Goal: Check status: Check status

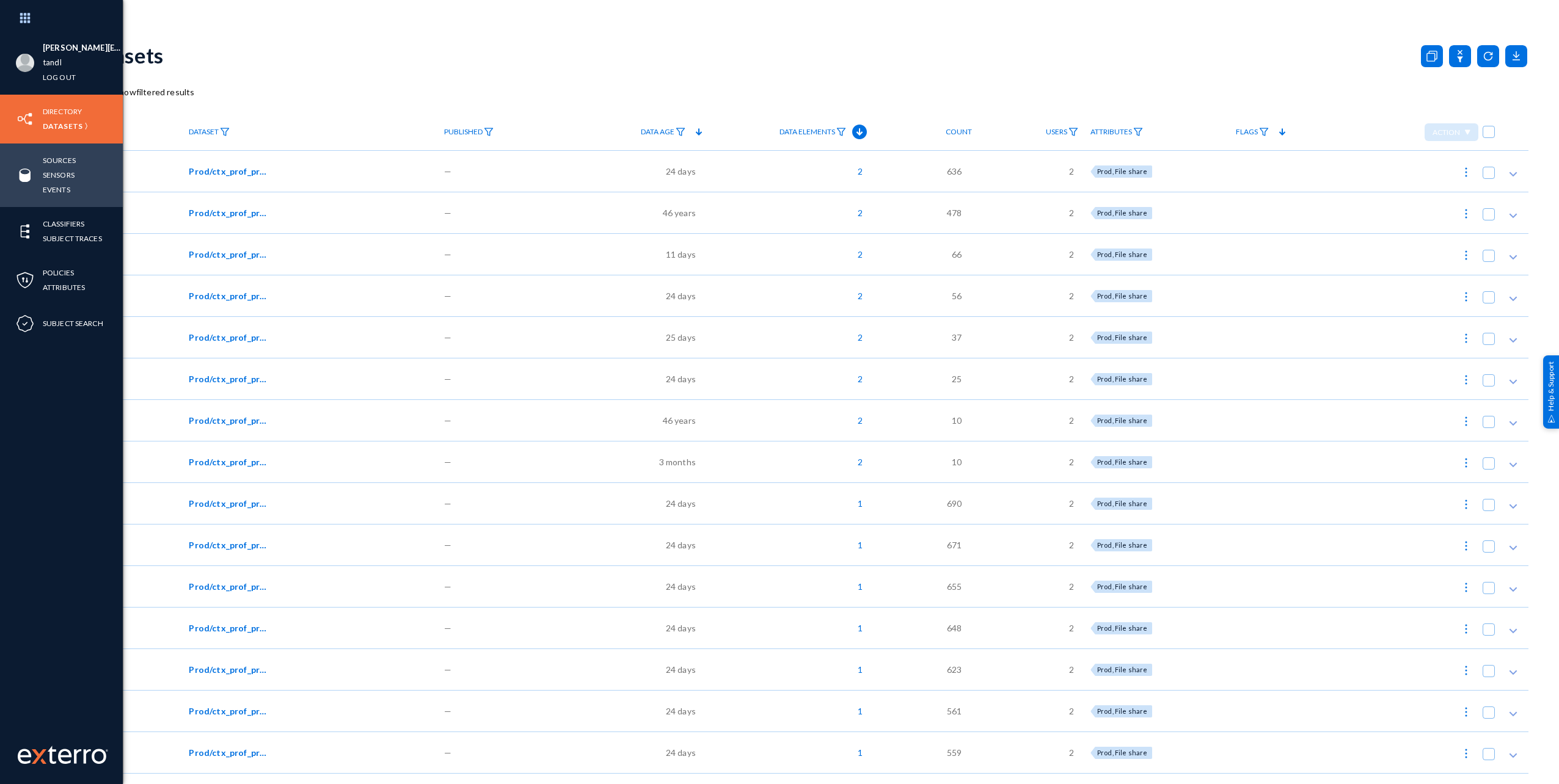
drag, startPoint x: 67, startPoint y: 154, endPoint x: 90, endPoint y: 157, distance: 23.2
click at [67, 154] on link "Sources" at bounding box center [59, 160] width 33 height 14
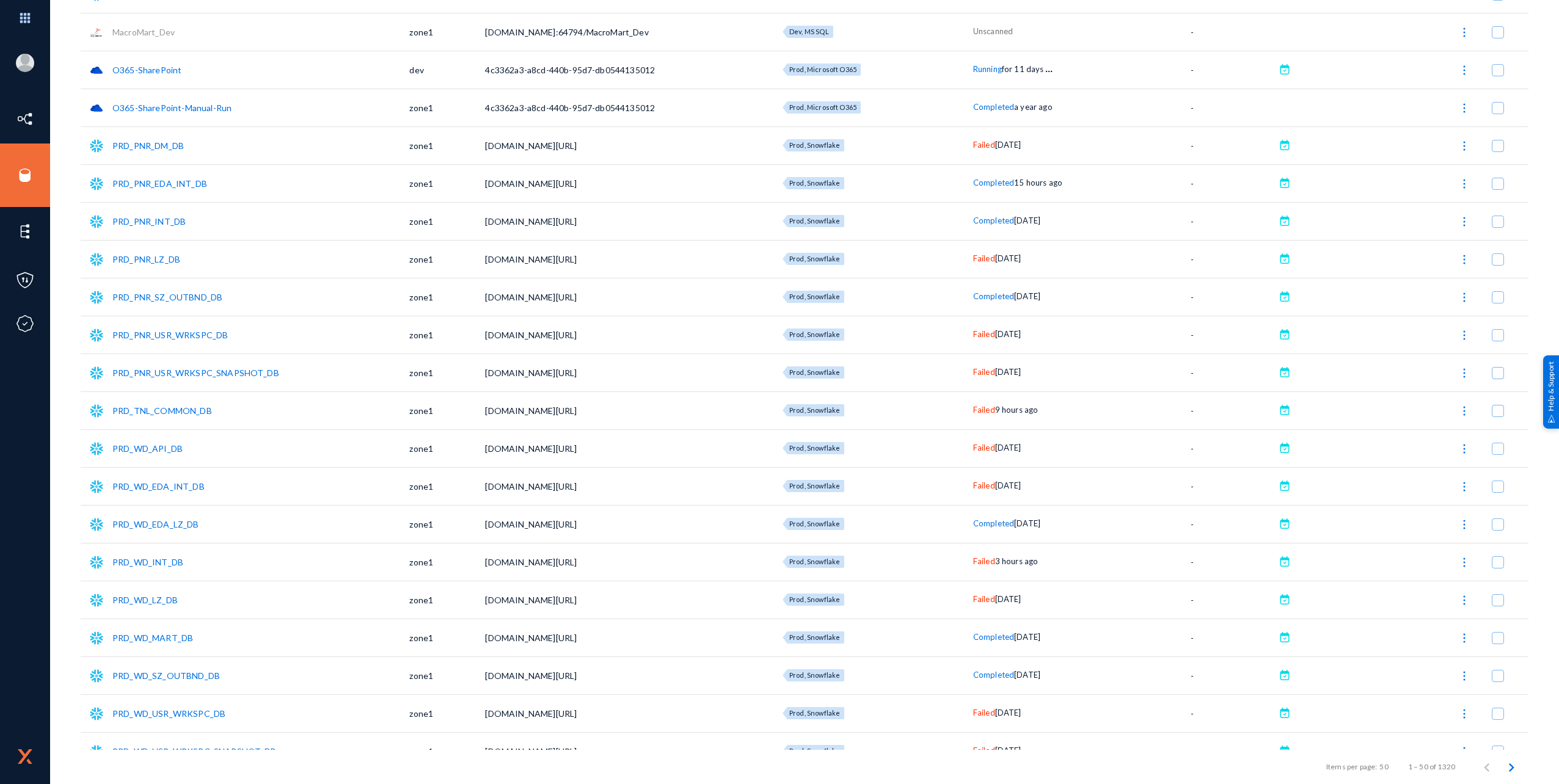
scroll to position [183, 0]
click at [987, 560] on span "Failed" at bounding box center [984, 559] width 22 height 10
click at [1524, 476] on div at bounding box center [780, 392] width 1559 height 784
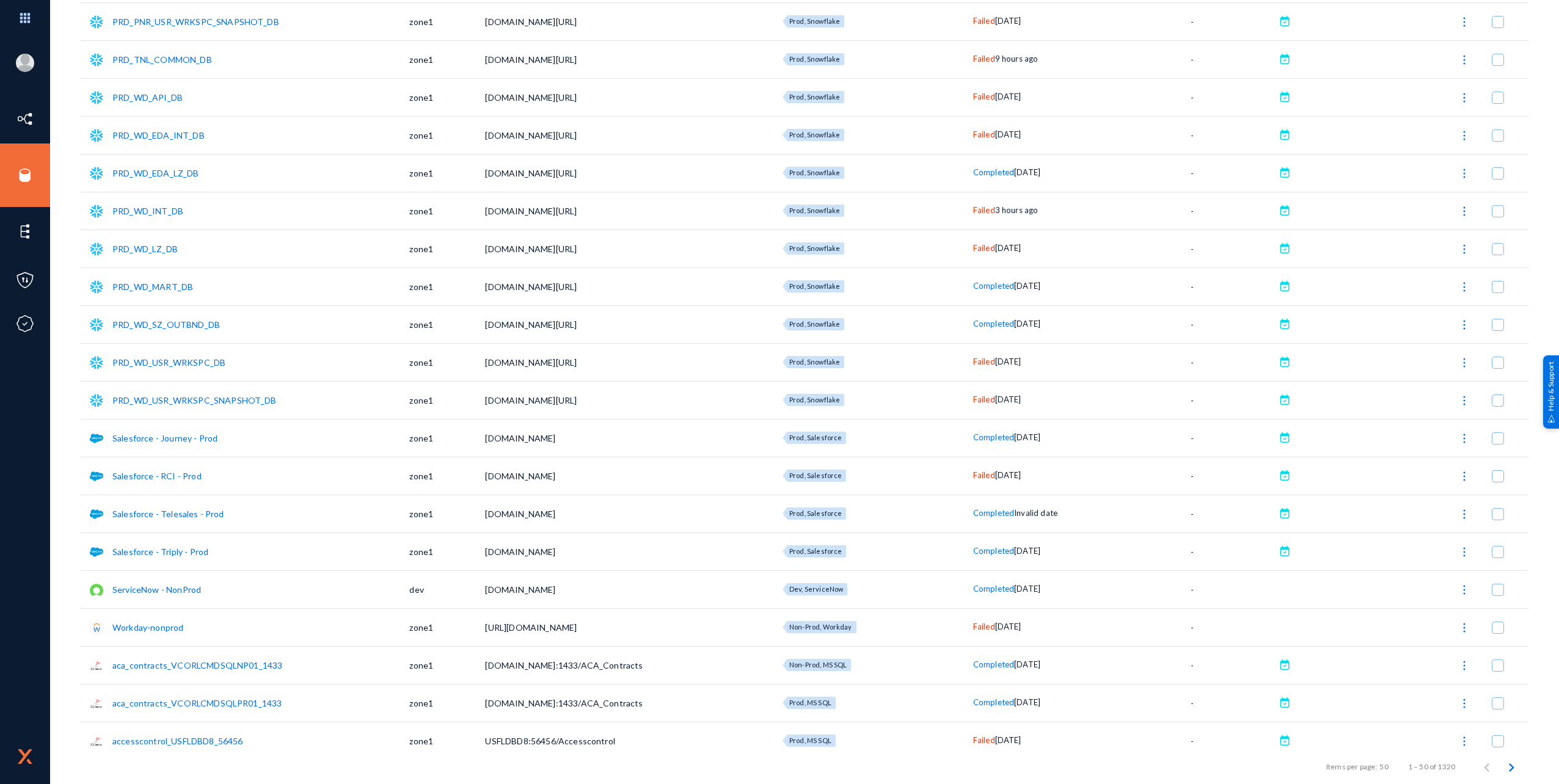
scroll to position [489, 0]
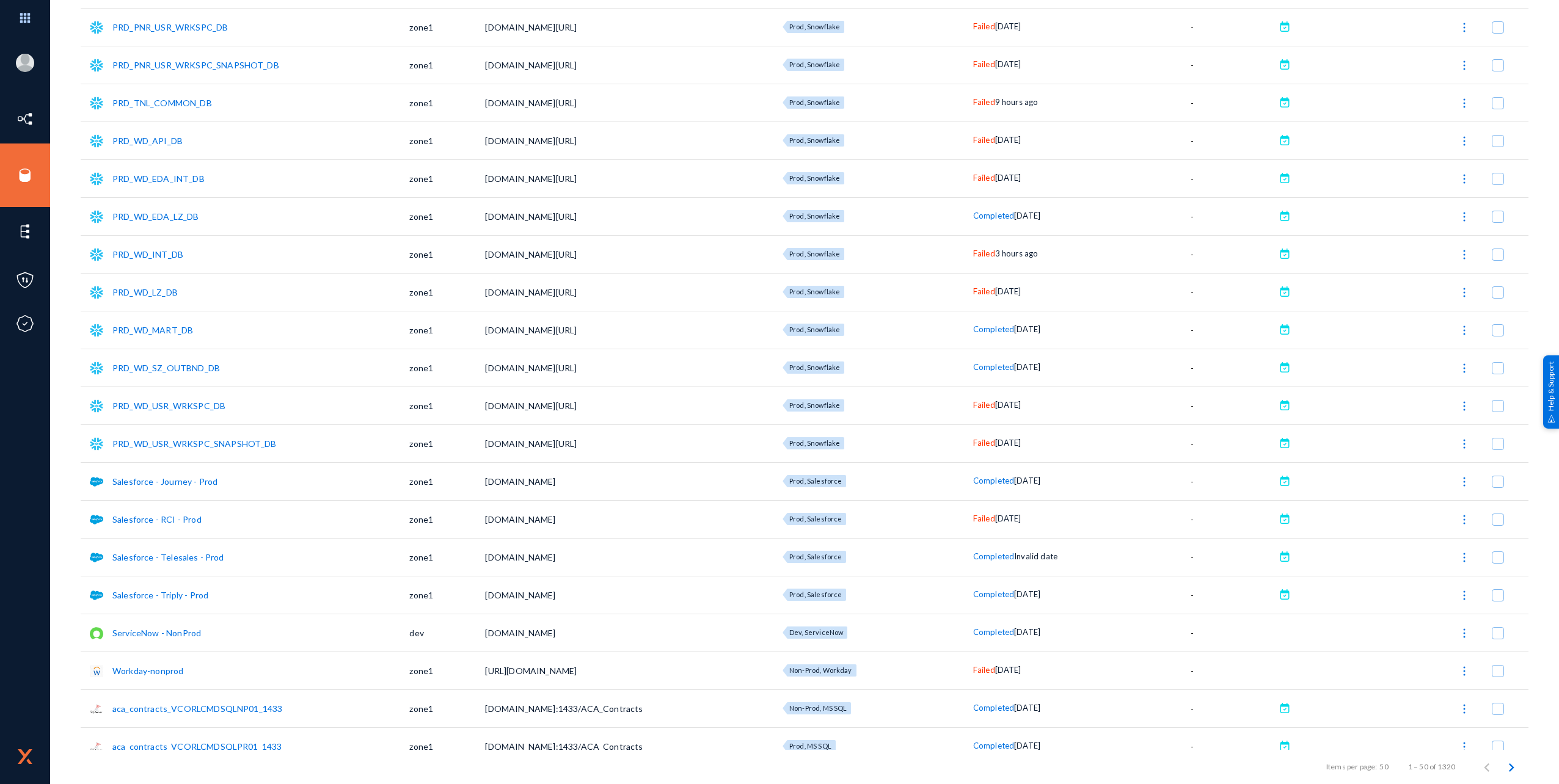
click at [1090, 222] on td "Completed 7 days ago" at bounding box center [1082, 216] width 218 height 38
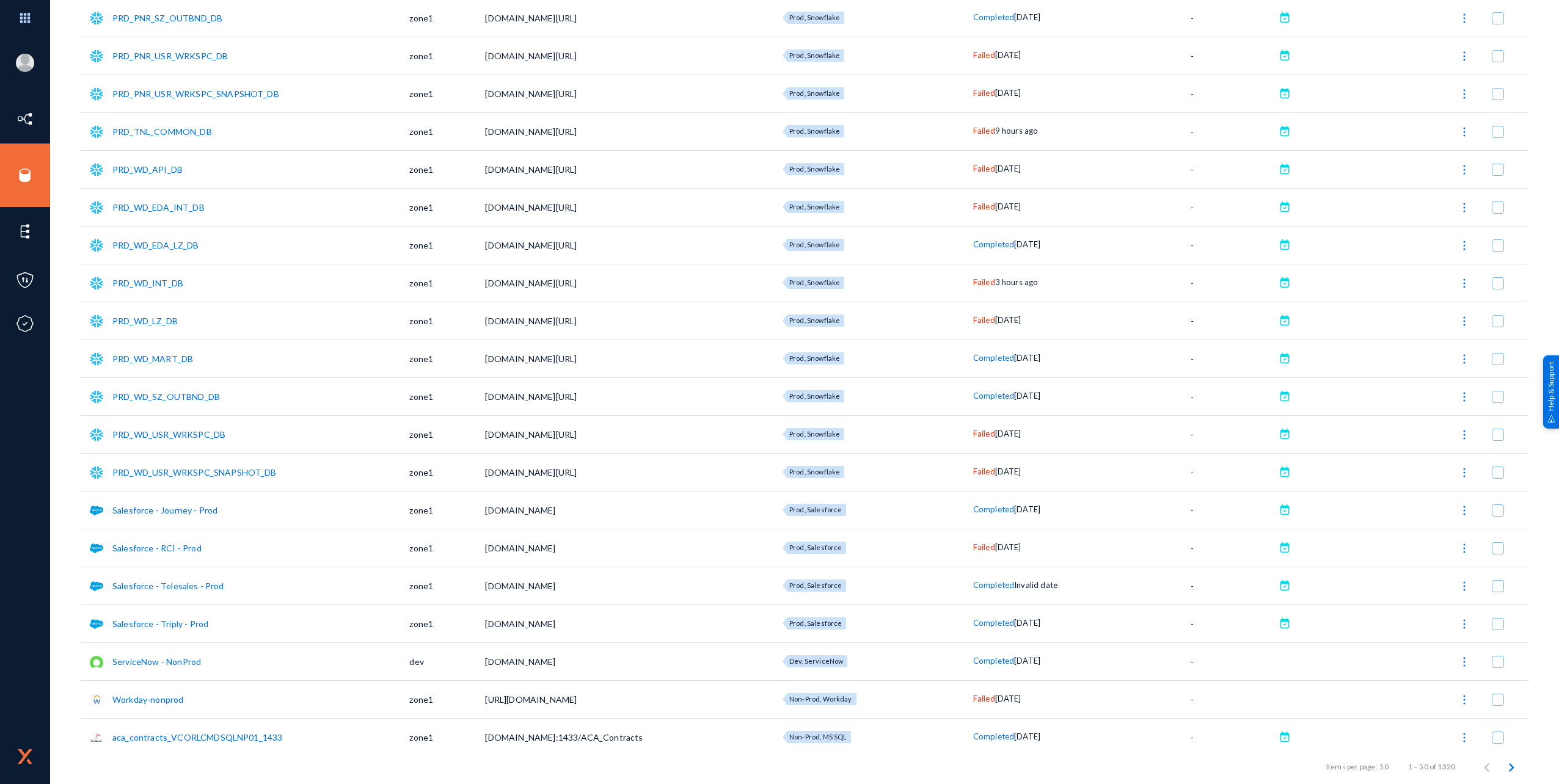
scroll to position [406, 0]
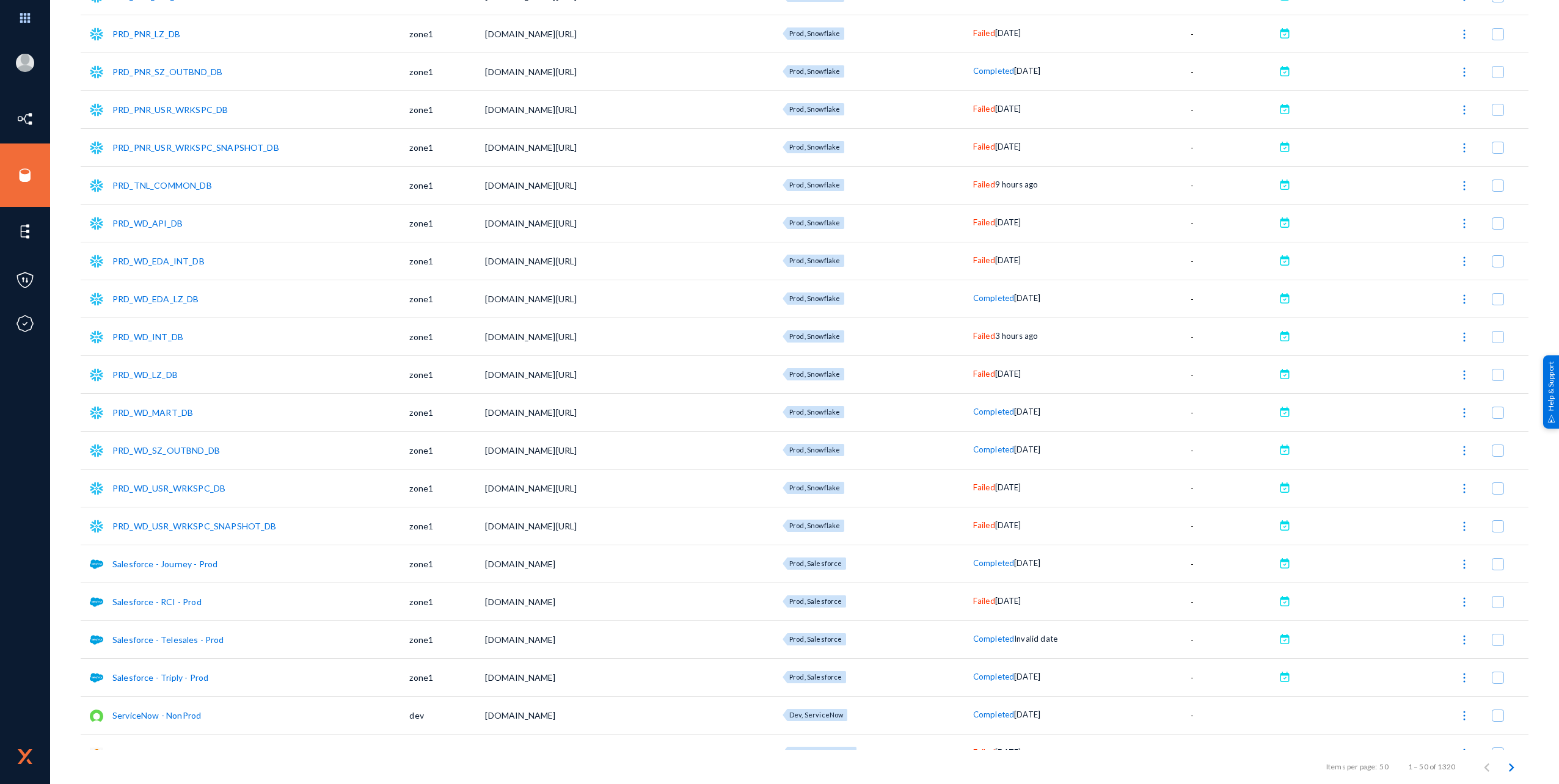
click at [977, 183] on span "Failed" at bounding box center [984, 184] width 22 height 10
click at [1407, 256] on div at bounding box center [780, 392] width 1559 height 784
click at [987, 260] on span "Failed" at bounding box center [984, 260] width 22 height 10
click at [1075, 397] on div at bounding box center [780, 392] width 1559 height 784
click at [985, 377] on span "Failed" at bounding box center [984, 374] width 22 height 10
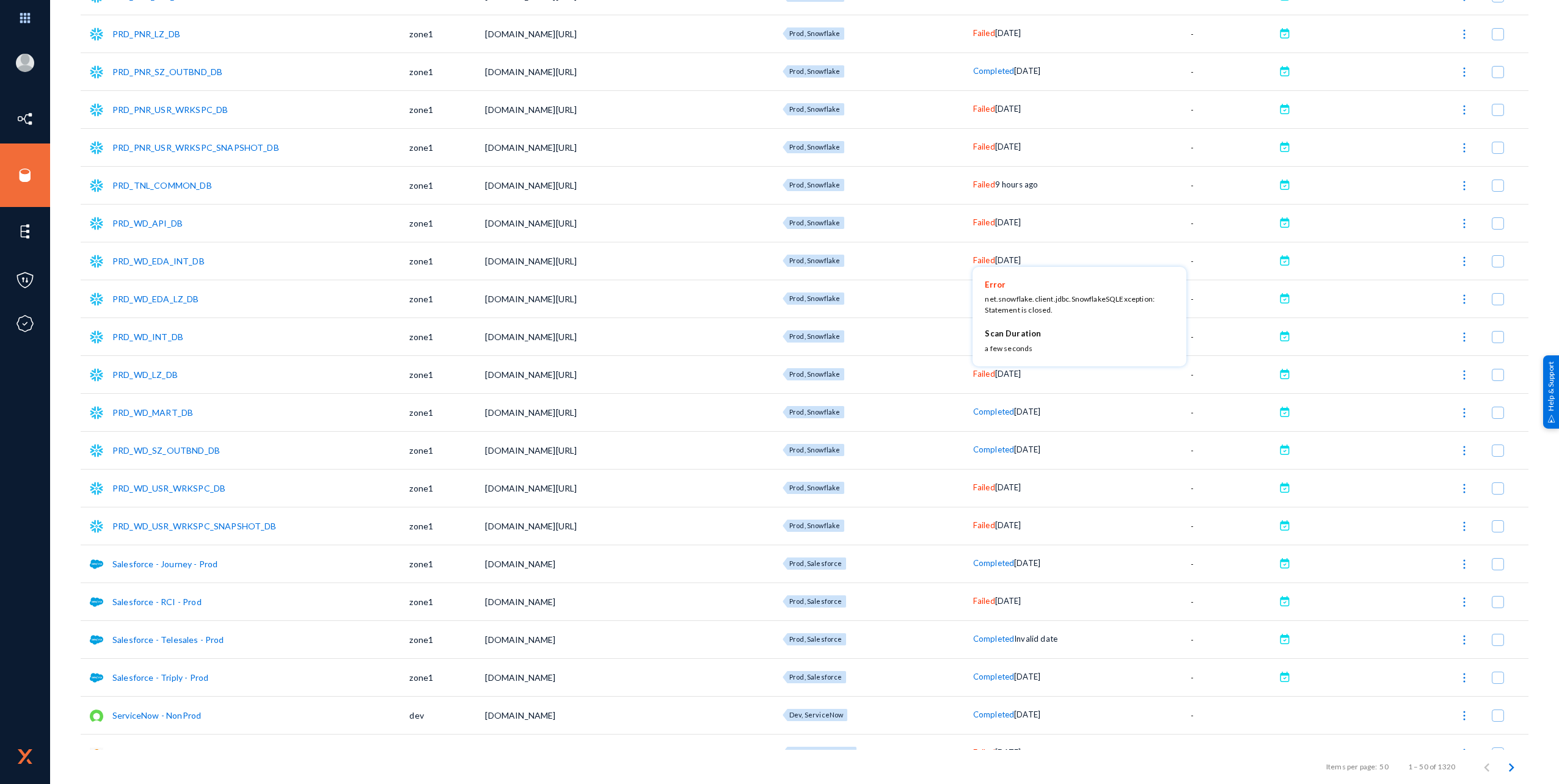
click at [1107, 386] on div at bounding box center [780, 392] width 1559 height 784
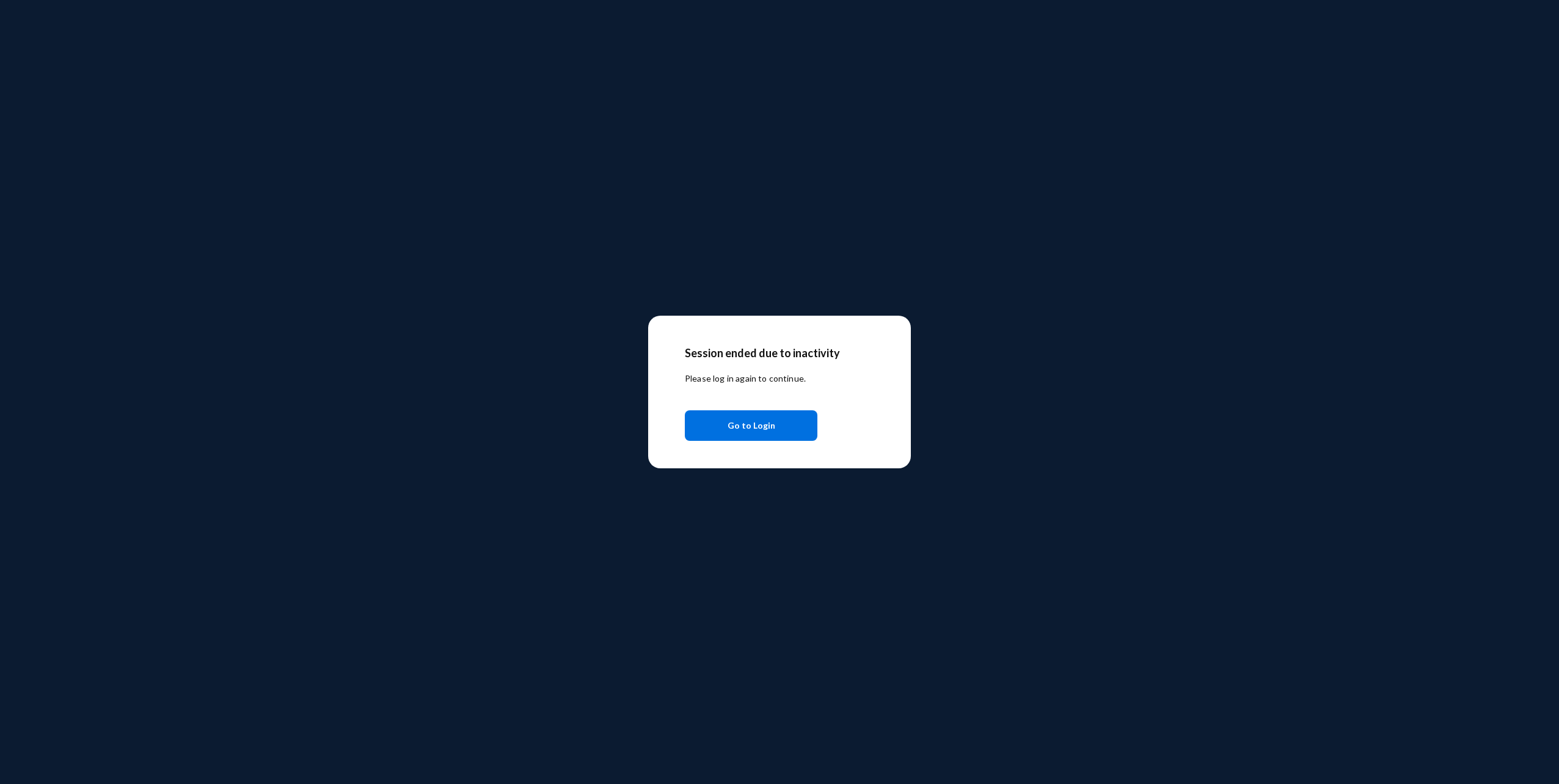
drag, startPoint x: 353, startPoint y: 195, endPoint x: 340, endPoint y: 176, distance: 23.0
click at [353, 195] on div "Session ended due to inactivity Please log in again to continue. Go to Login" at bounding box center [780, 392] width 1559 height 784
click at [772, 427] on span "Go to Login" at bounding box center [752, 426] width 48 height 22
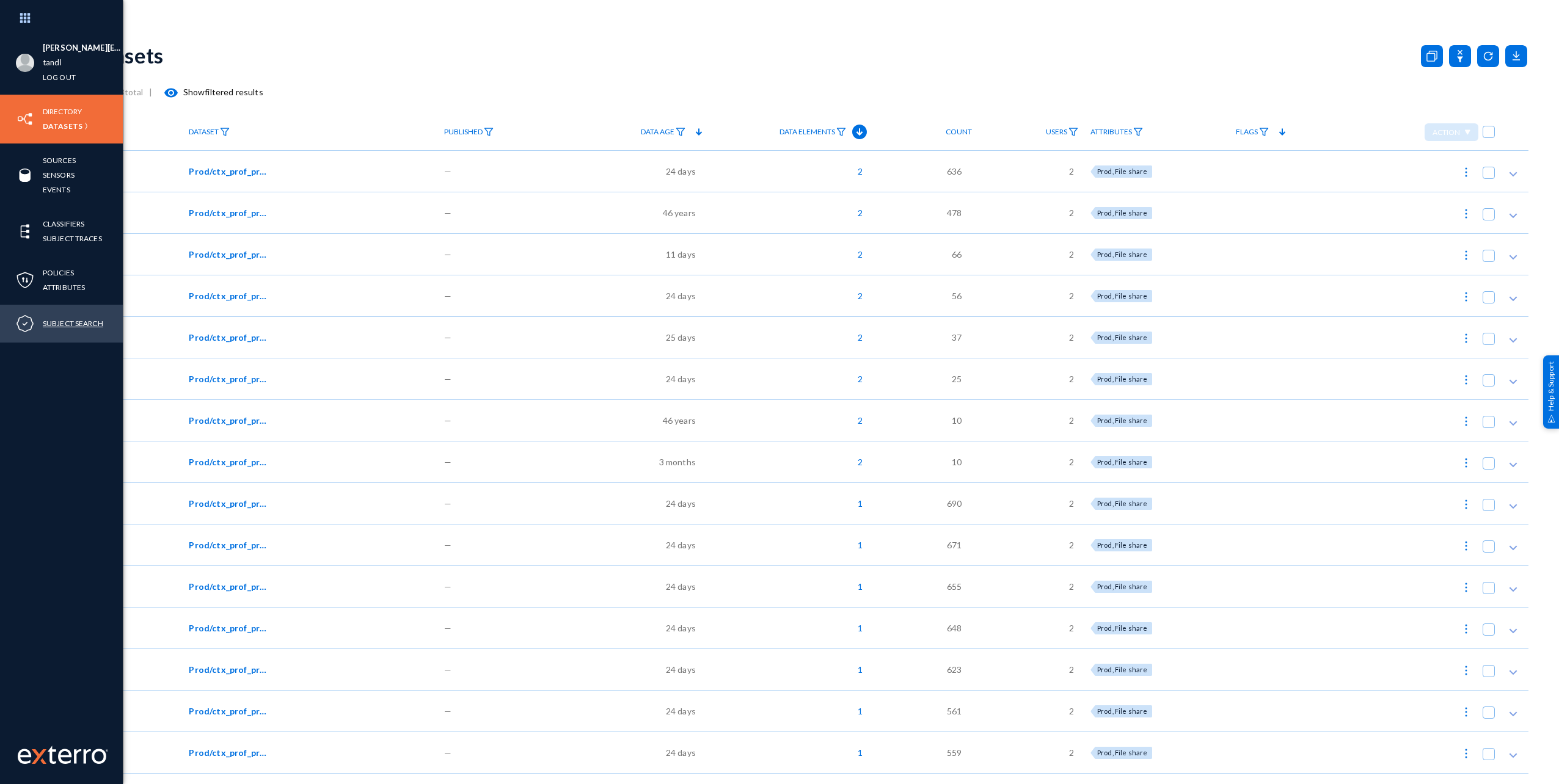
click at [55, 317] on link "Subject Search" at bounding box center [73, 323] width 61 height 14
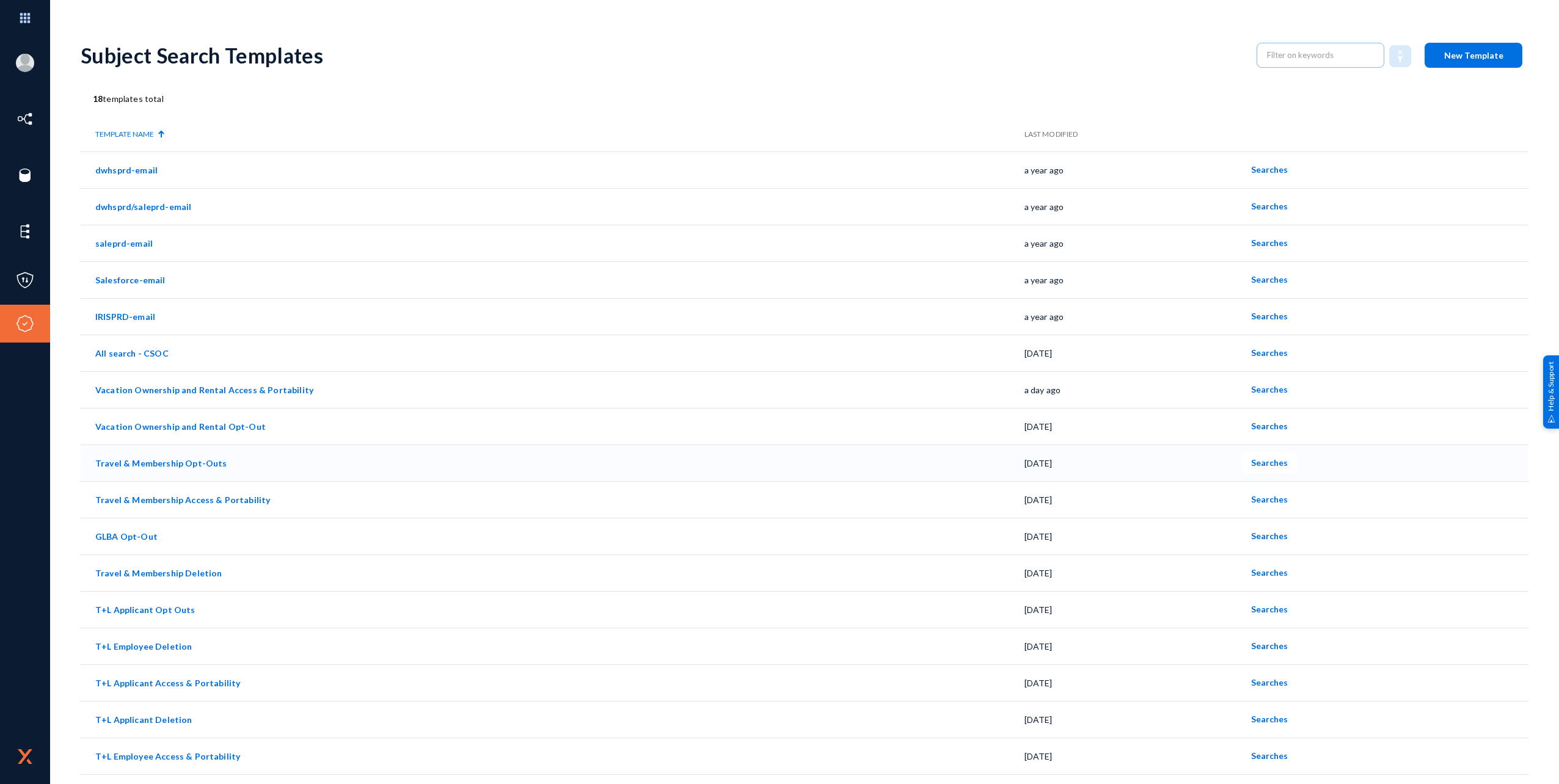
scroll to position [27, 0]
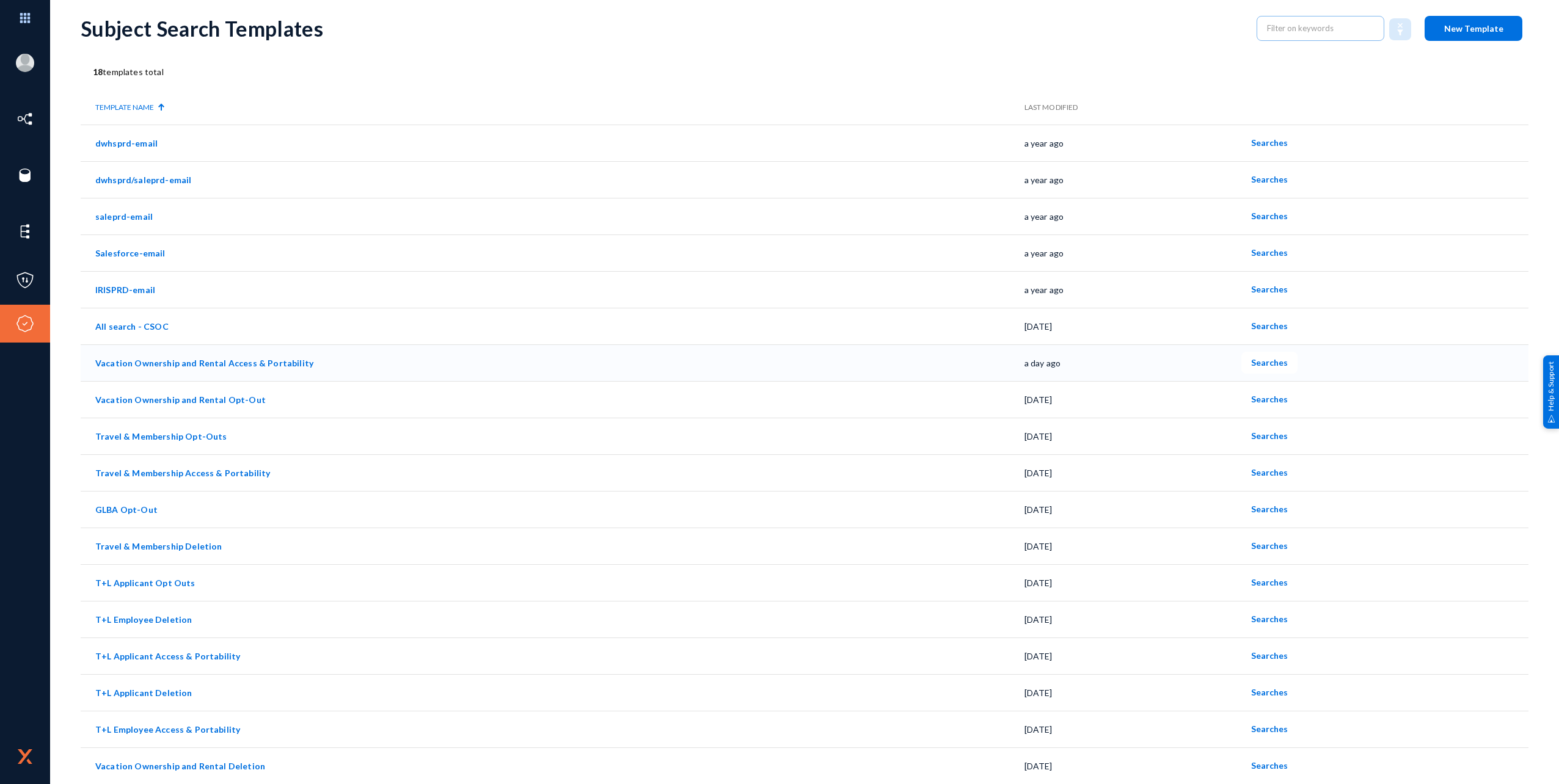
click at [203, 360] on link "Vacation Ownership and Rental Access & Portability" at bounding box center [205, 362] width 218 height 10
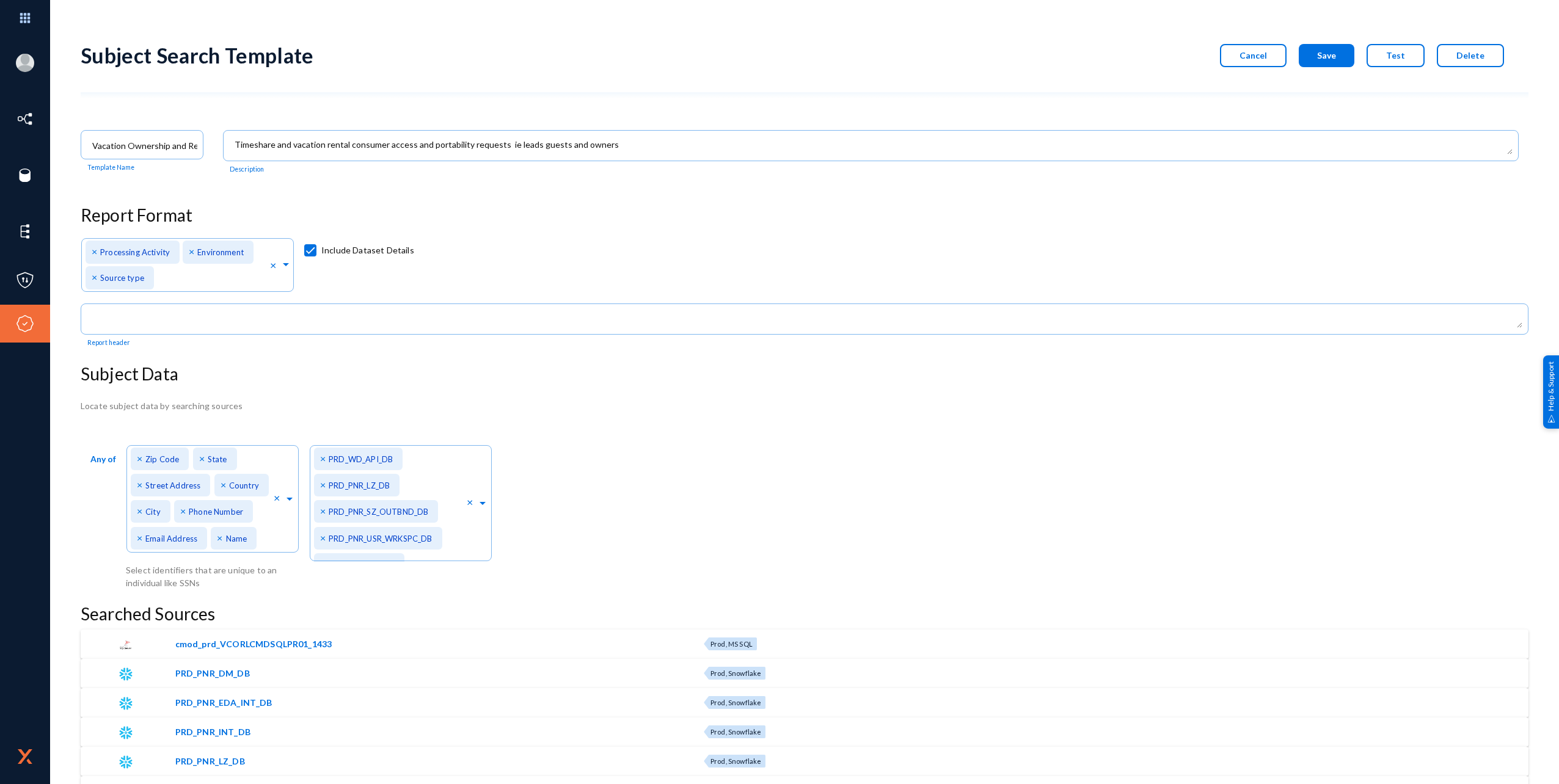
click at [1260, 48] on button "Cancel" at bounding box center [1253, 55] width 67 height 23
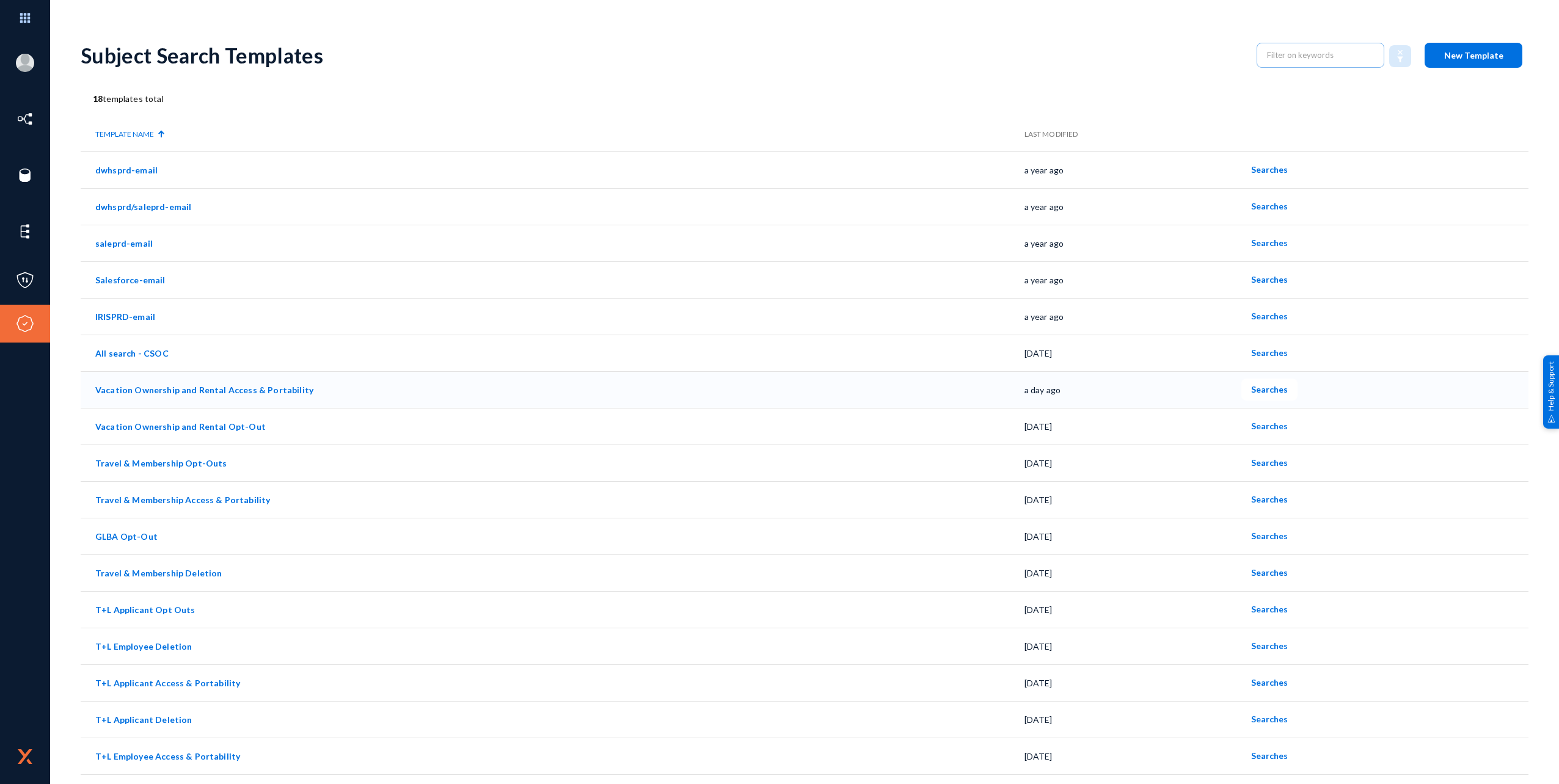
click at [1265, 394] on span "Searches" at bounding box center [1270, 389] width 37 height 10
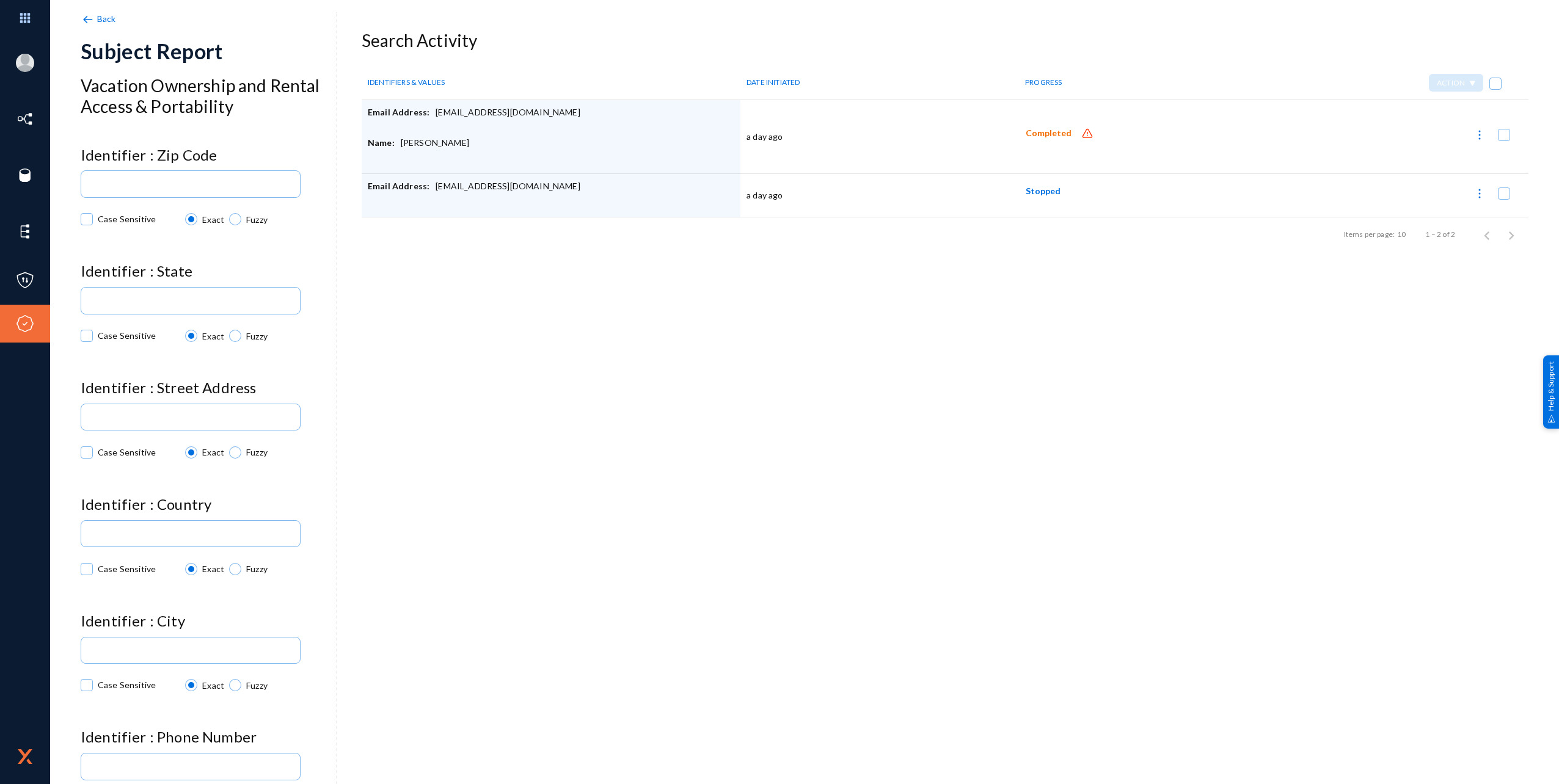
click at [1038, 136] on span "Completed" at bounding box center [1048, 133] width 46 height 10
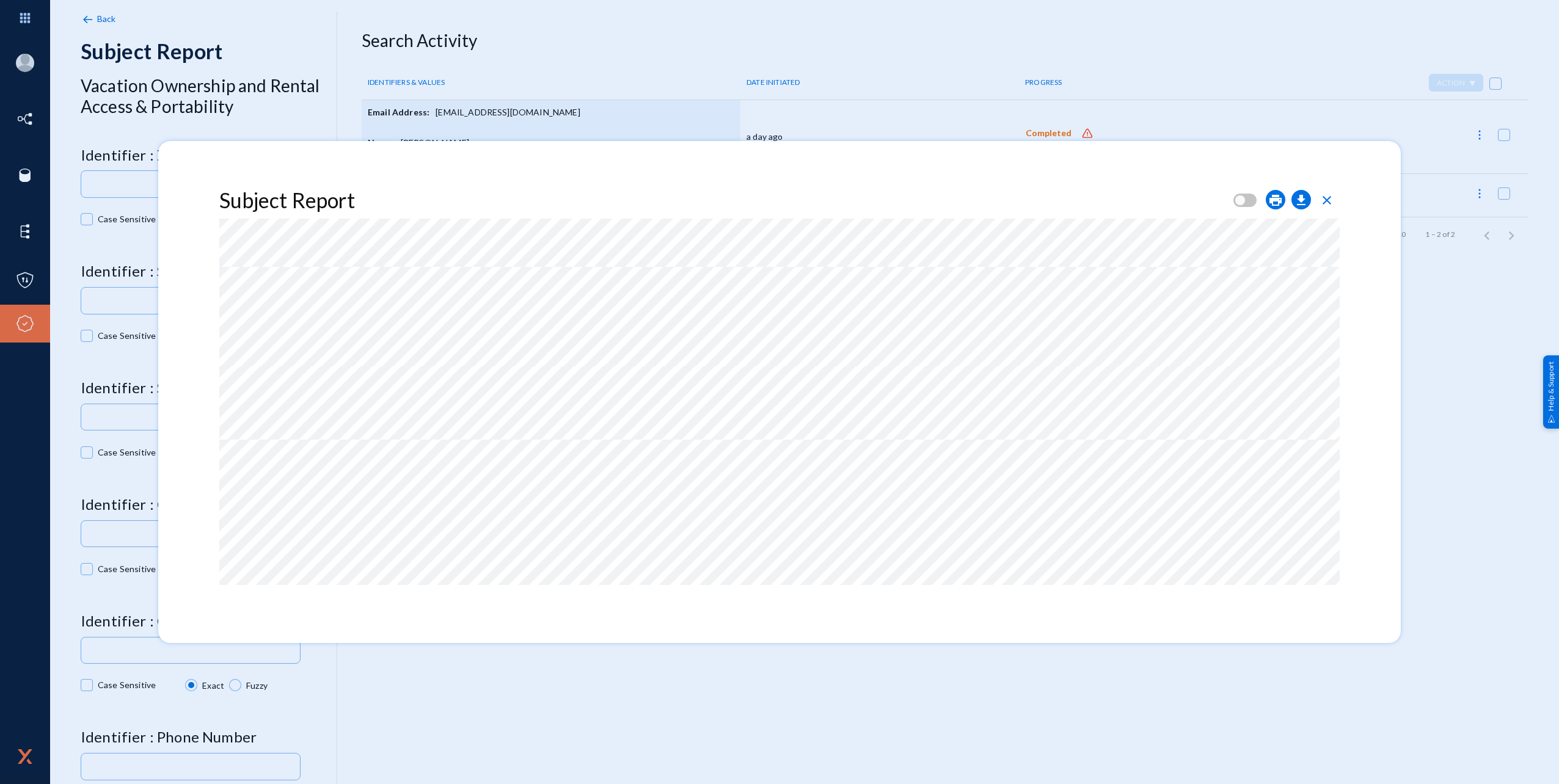
scroll to position [1698, 0]
click at [1332, 205] on span "close" at bounding box center [1326, 200] width 14 height 14
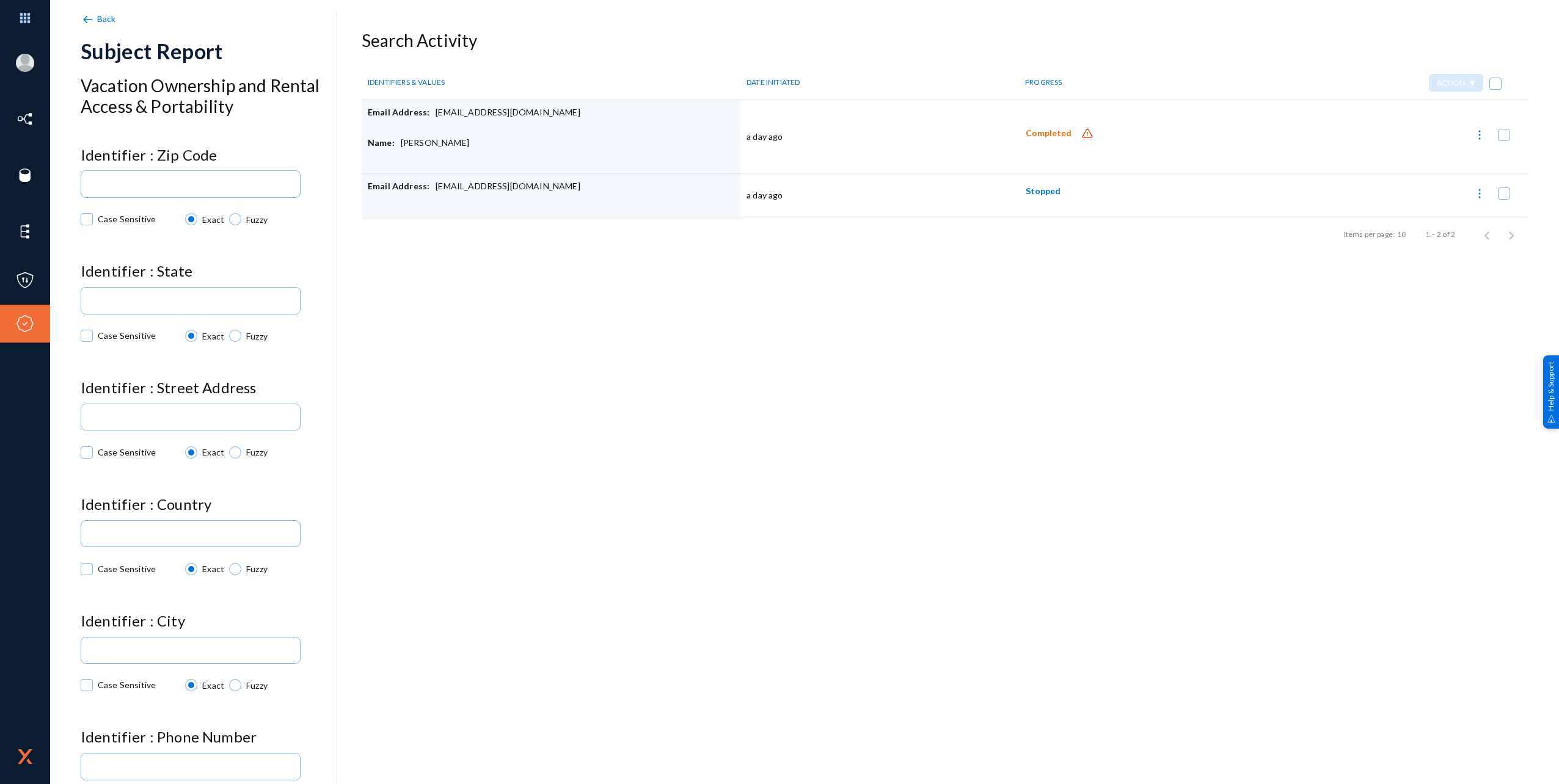
click at [1050, 192] on span "Stopped" at bounding box center [1043, 190] width 35 height 10
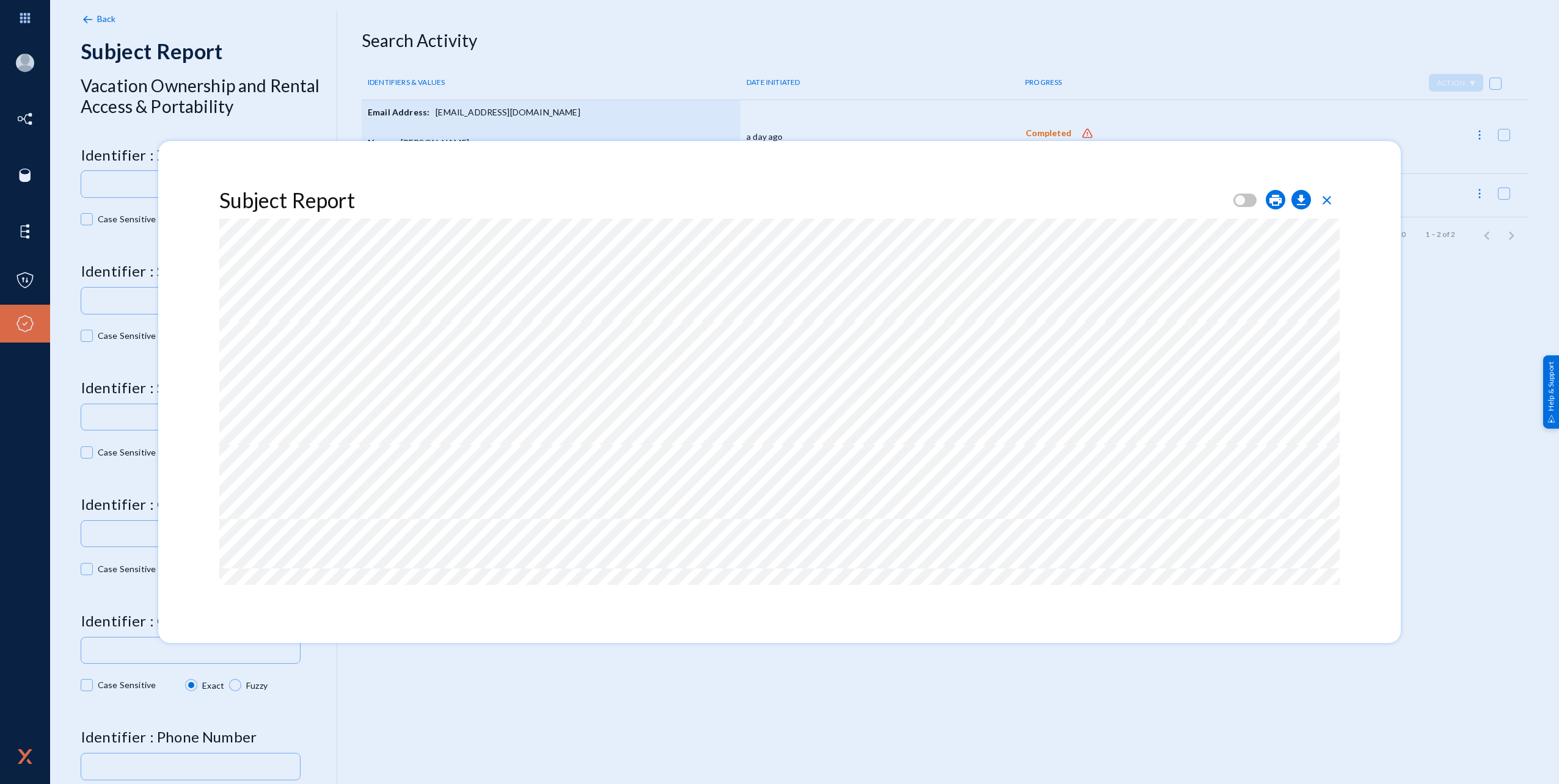
scroll to position [1612, 0]
click at [1325, 202] on span "close" at bounding box center [1326, 200] width 14 height 14
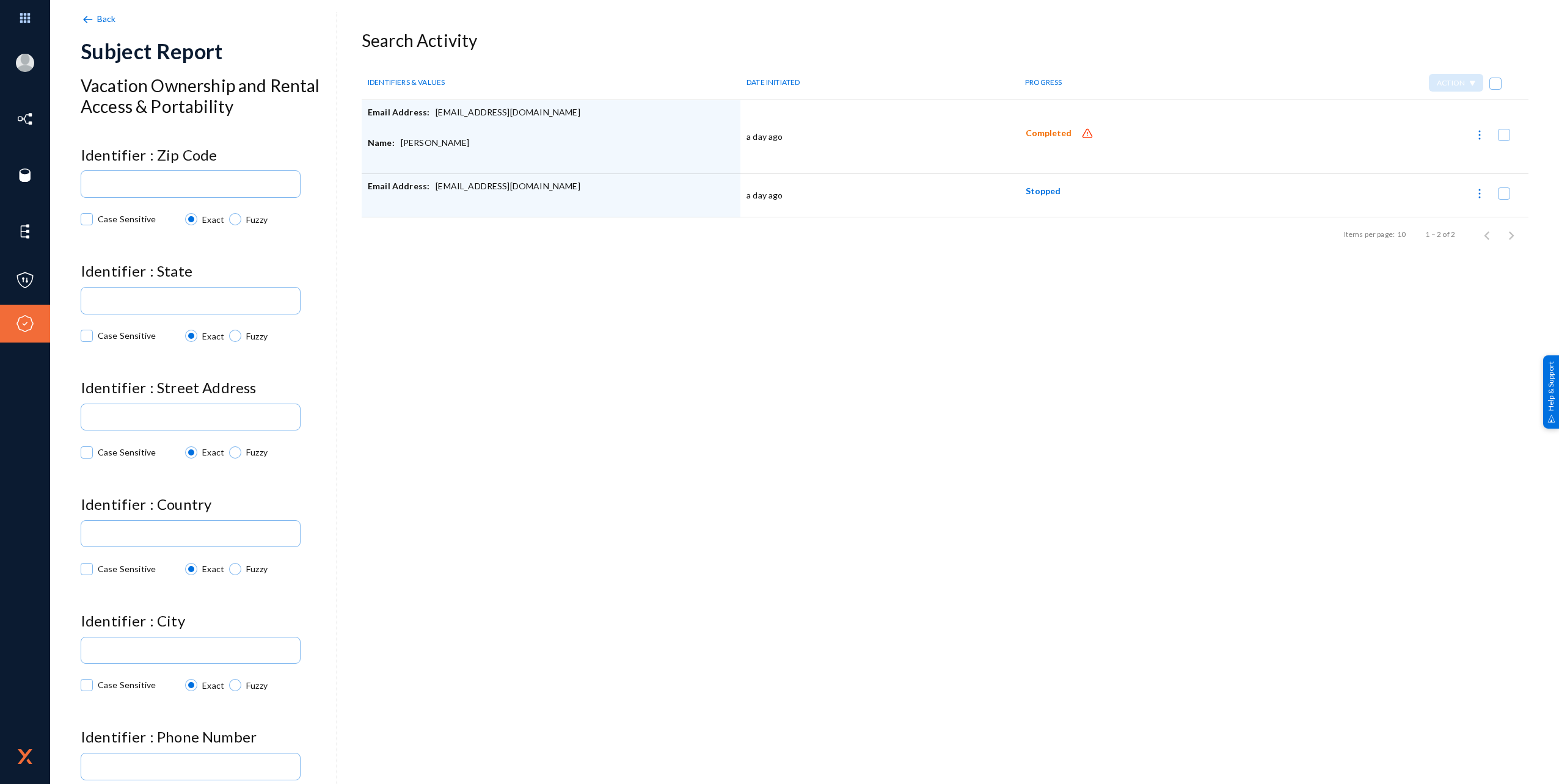
click at [1474, 194] on img at bounding box center [1480, 194] width 12 height 12
click at [1444, 214] on button "Report Progress" at bounding box center [1438, 224] width 101 height 29
checkbox input "false"
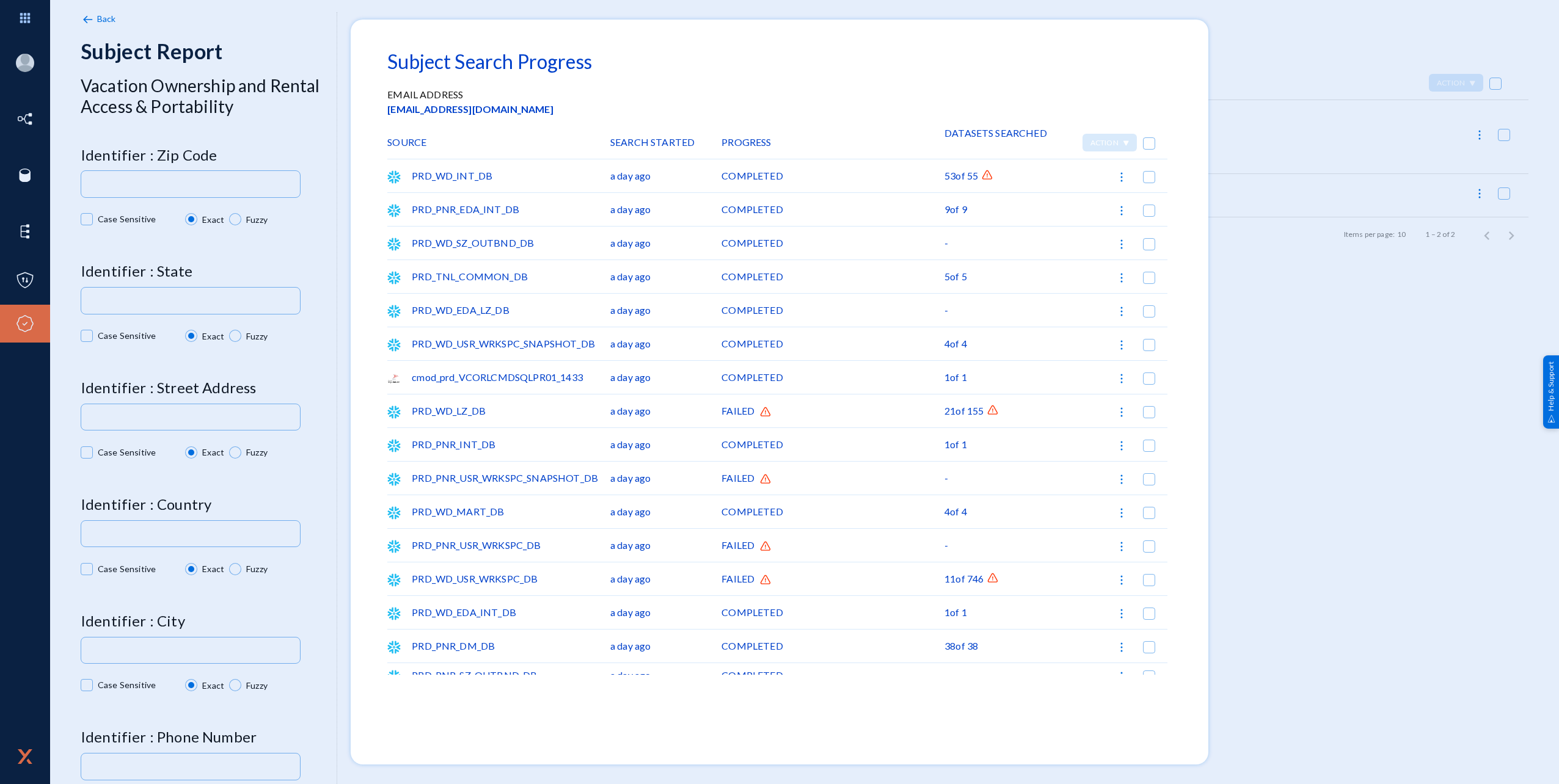
scroll to position [63, 0]
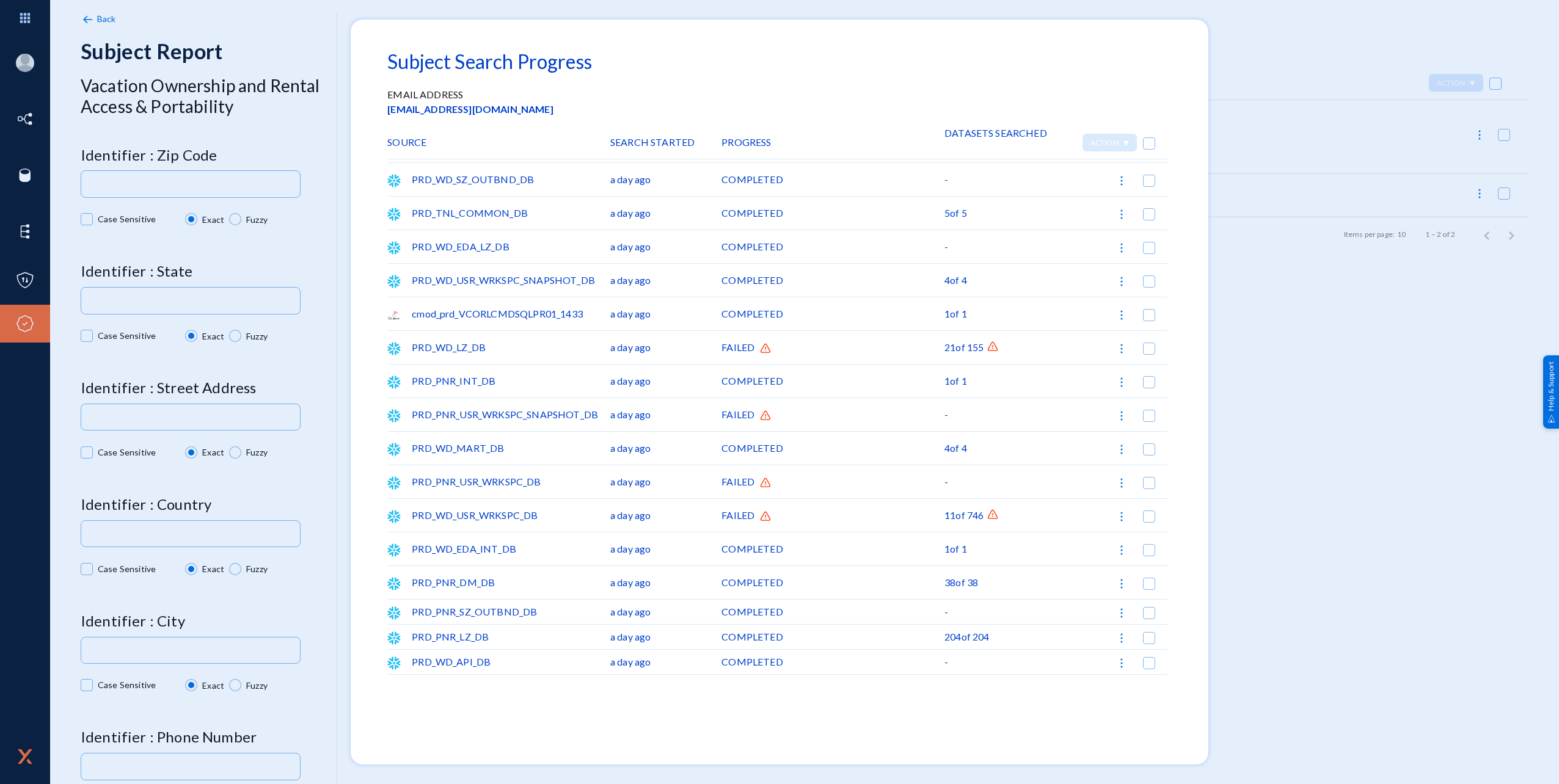
click at [1311, 143] on div at bounding box center [780, 392] width 1559 height 784
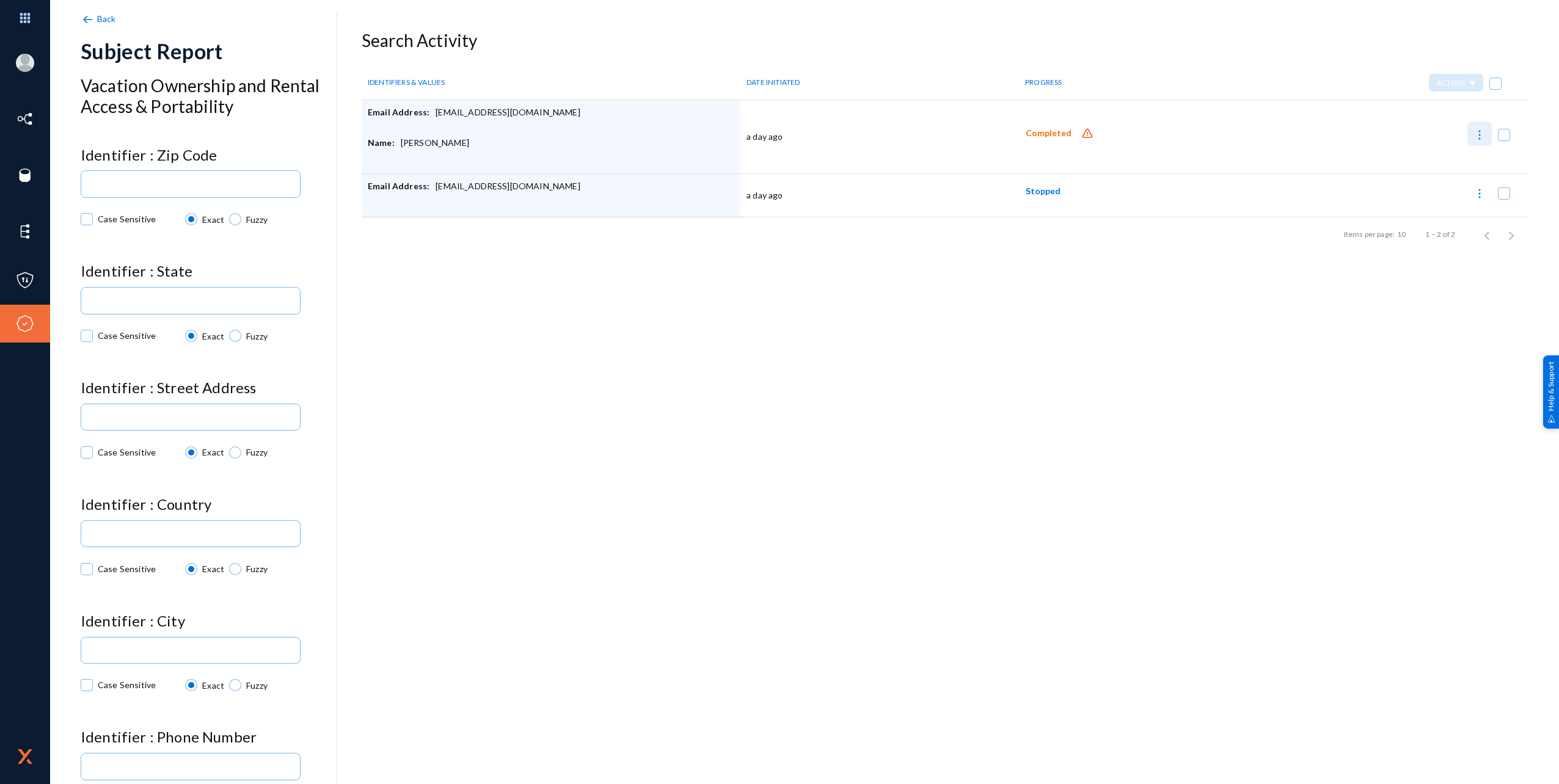
click at [1474, 133] on img at bounding box center [1480, 135] width 12 height 12
click at [1398, 224] on button "Report Progress" at bounding box center [1421, 224] width 132 height 29
checkbox input "false"
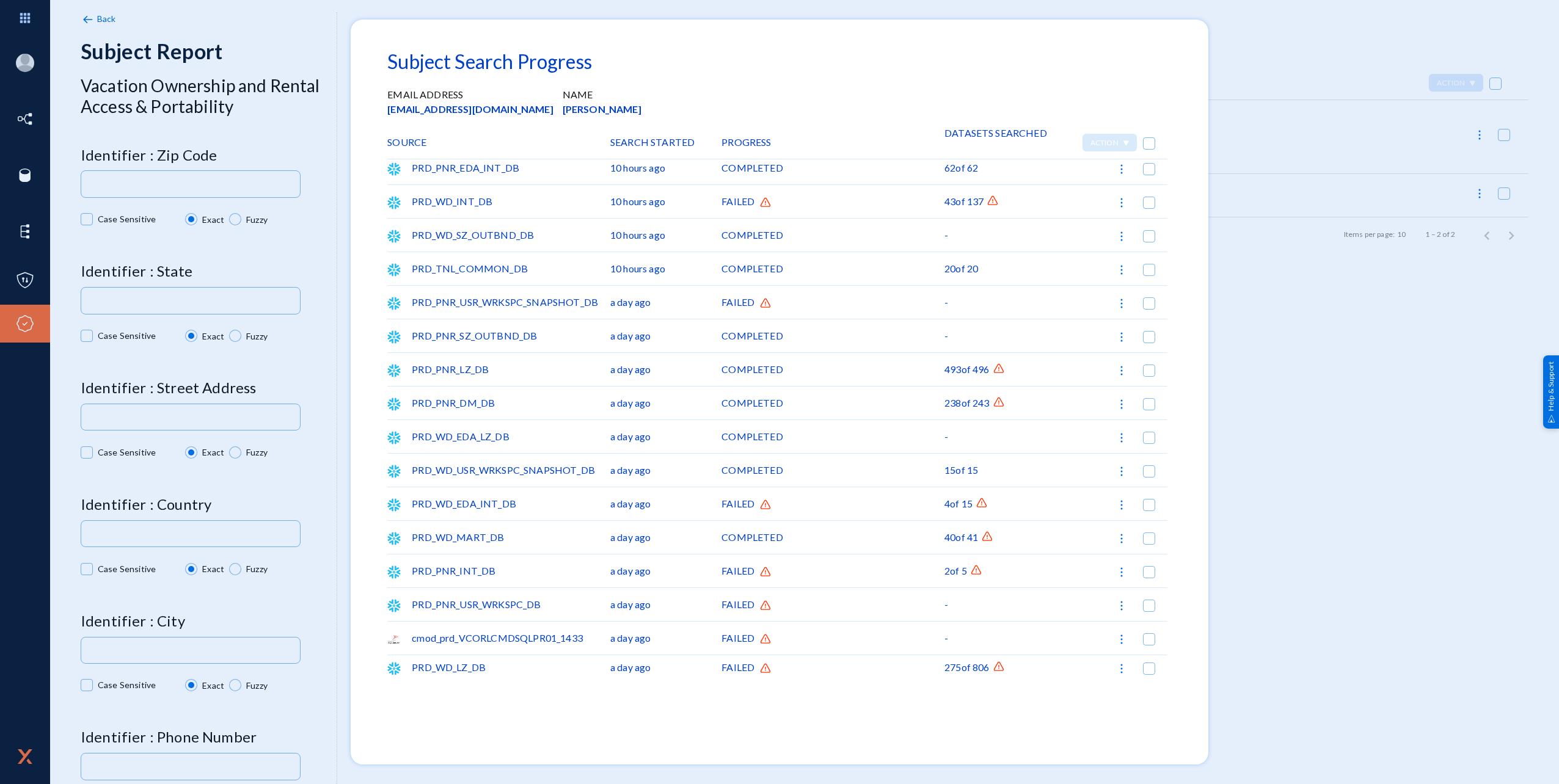
scroll to position [0, 0]
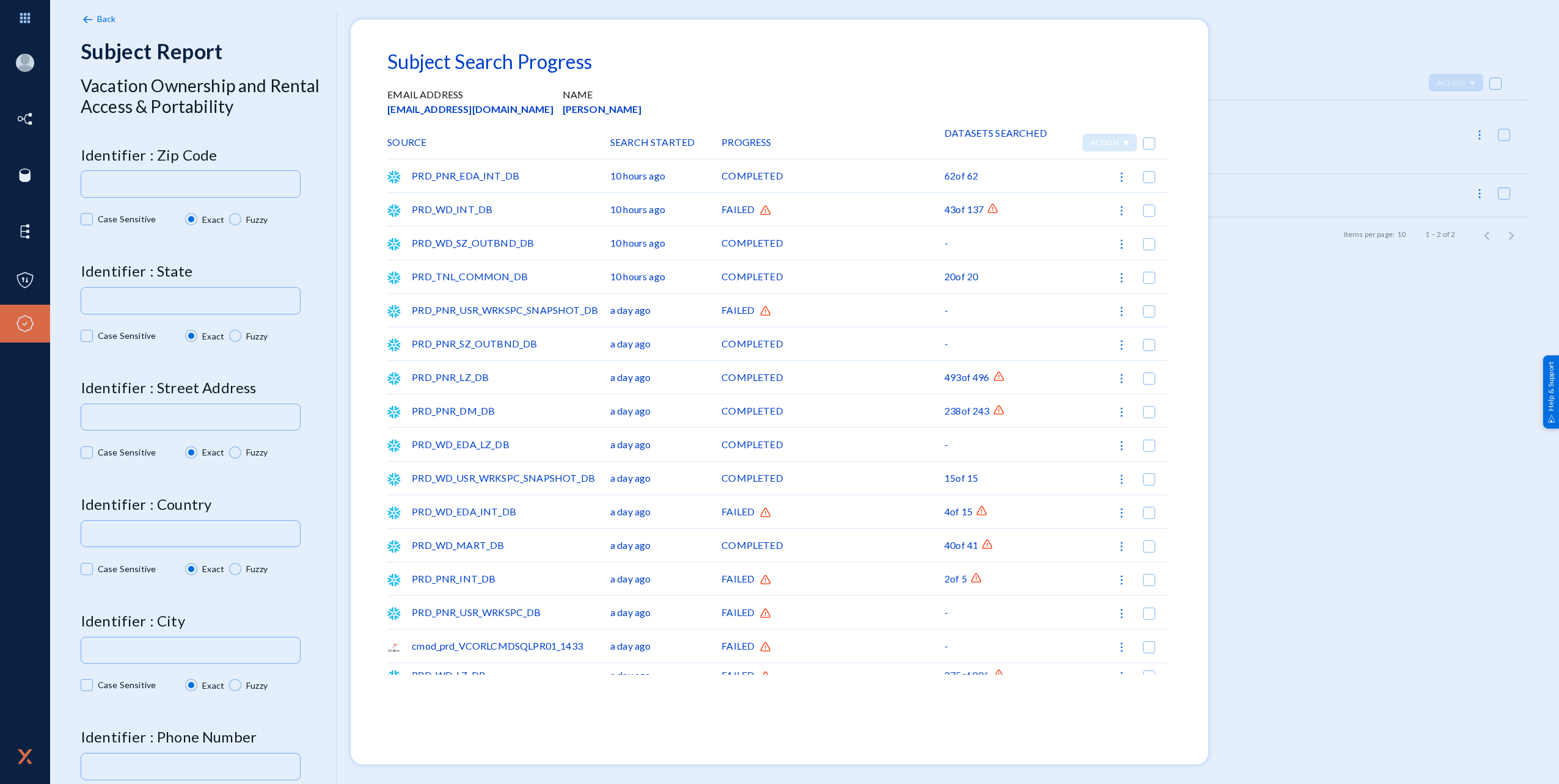
click at [1387, 511] on div at bounding box center [780, 392] width 1559 height 784
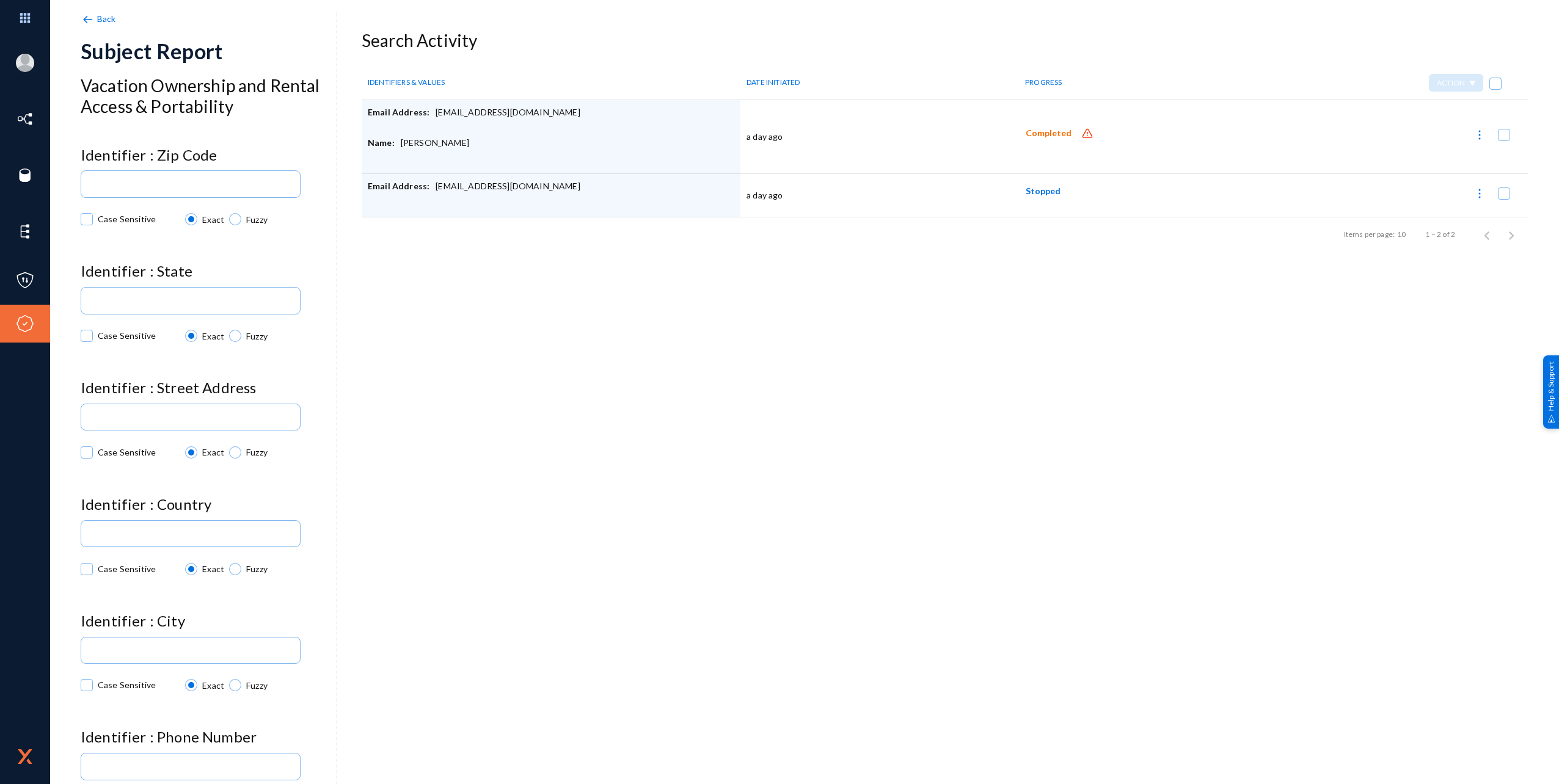
click at [108, 18] on span "Back" at bounding box center [106, 18] width 19 height 10
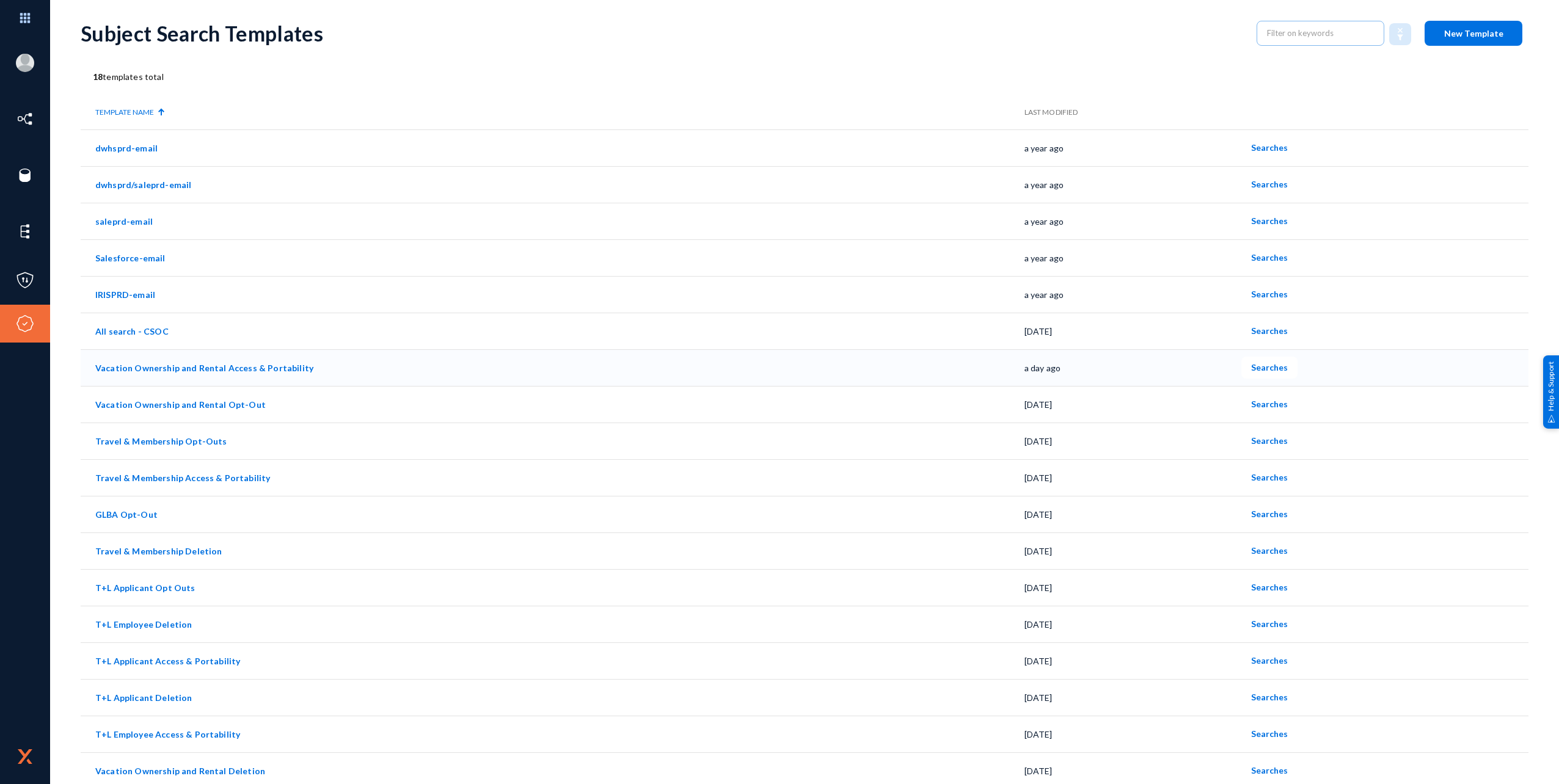
scroll to position [27, 0]
